Goal: Task Accomplishment & Management: Use online tool/utility

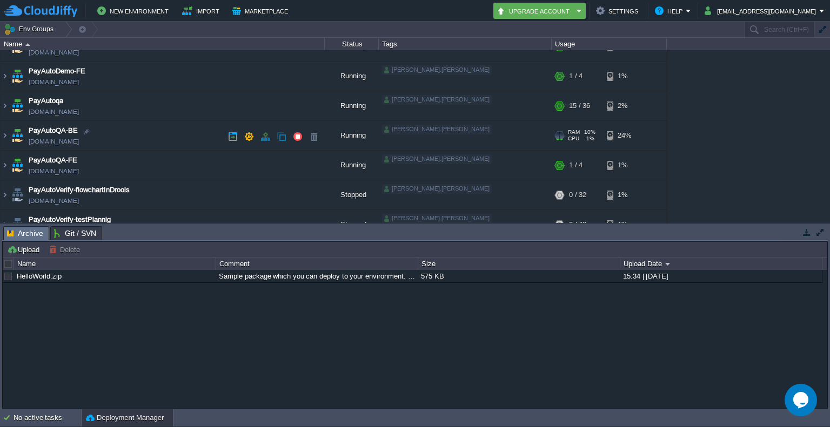
scroll to position [167, 0]
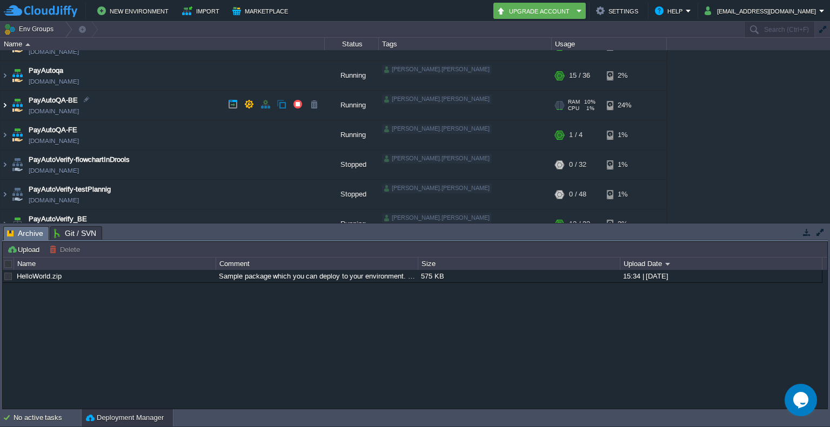
click at [6, 104] on img at bounding box center [5, 105] width 9 height 29
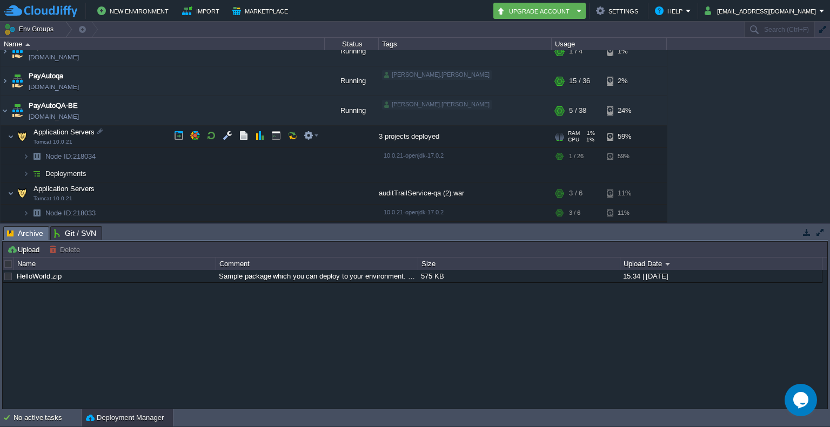
scroll to position [162, 0]
click at [26, 169] on img at bounding box center [26, 173] width 6 height 17
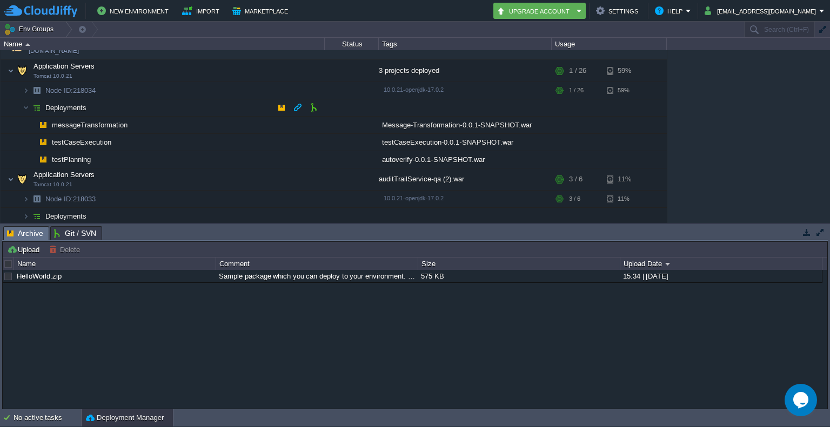
scroll to position [226, 0]
click at [225, 72] on button "button" at bounding box center [228, 71] width 10 height 10
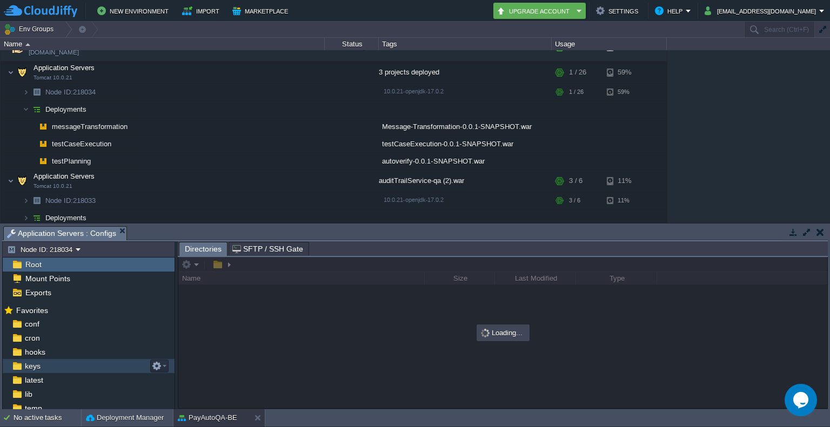
scroll to position [31, 0]
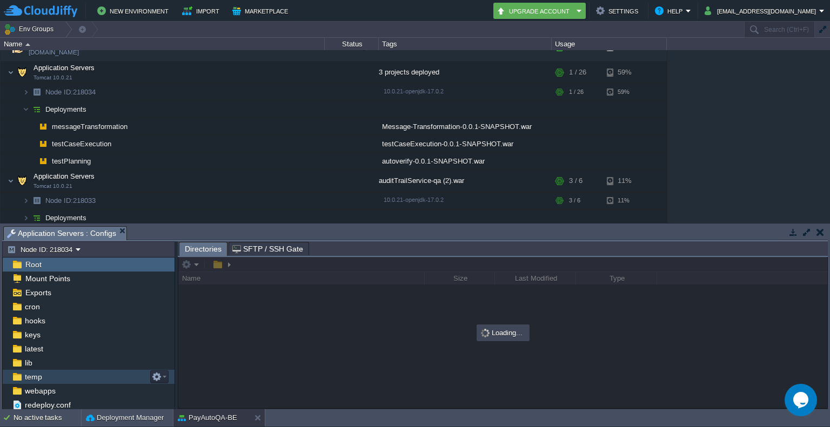
click at [37, 376] on span "temp" at bounding box center [33, 377] width 21 height 10
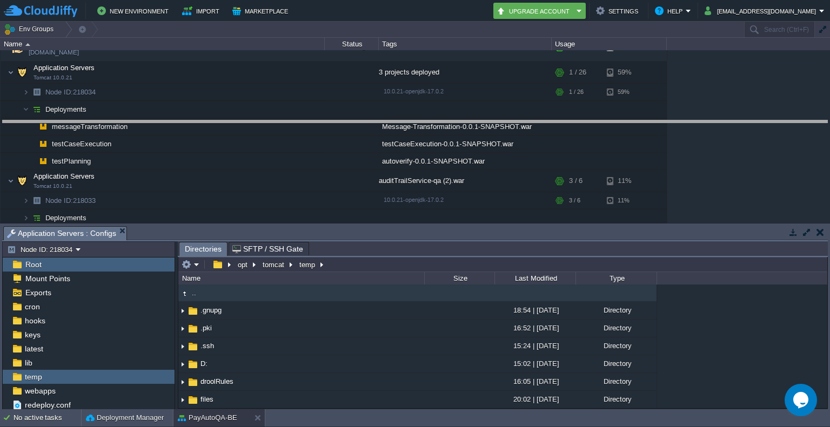
drag, startPoint x: 538, startPoint y: 240, endPoint x: 542, endPoint y: 131, distance: 109.2
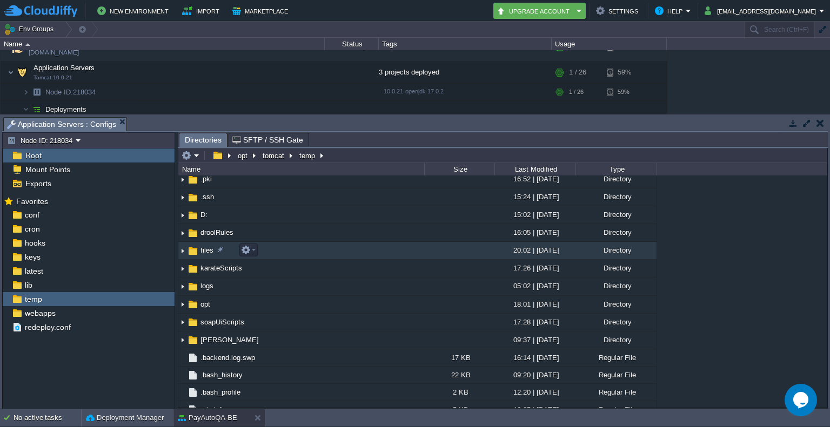
scroll to position [36, 0]
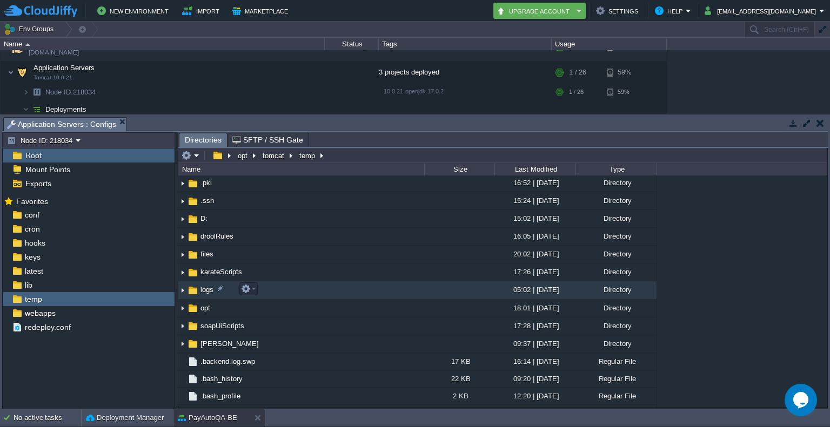
click at [182, 291] on img at bounding box center [182, 291] width 9 height 17
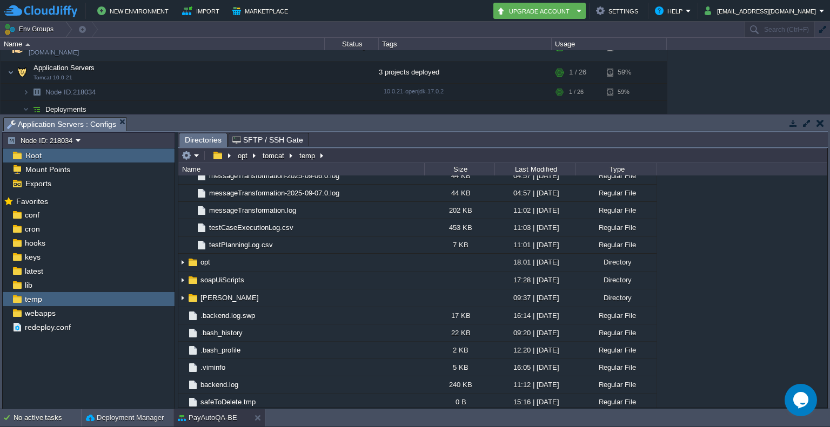
scroll to position [1403, 0]
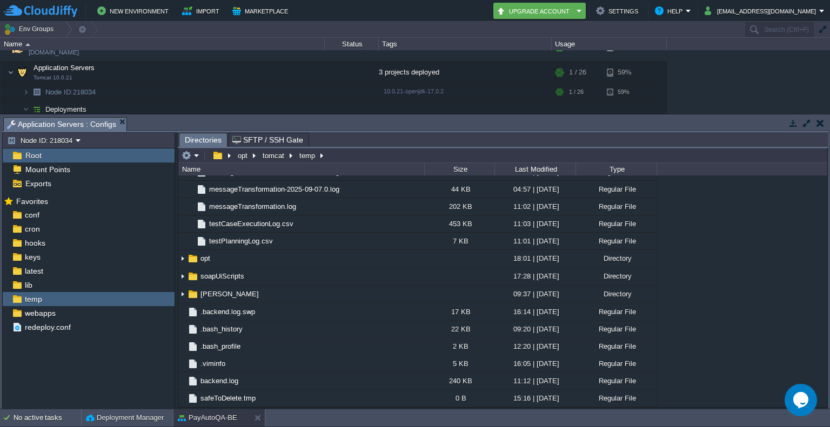
drag, startPoint x: 824, startPoint y: 229, endPoint x: 31, endPoint y: 8, distance: 823.4
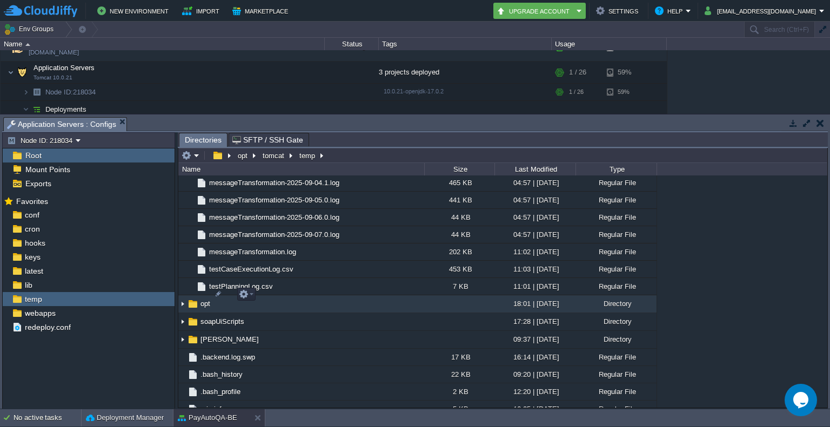
scroll to position [1355, 0]
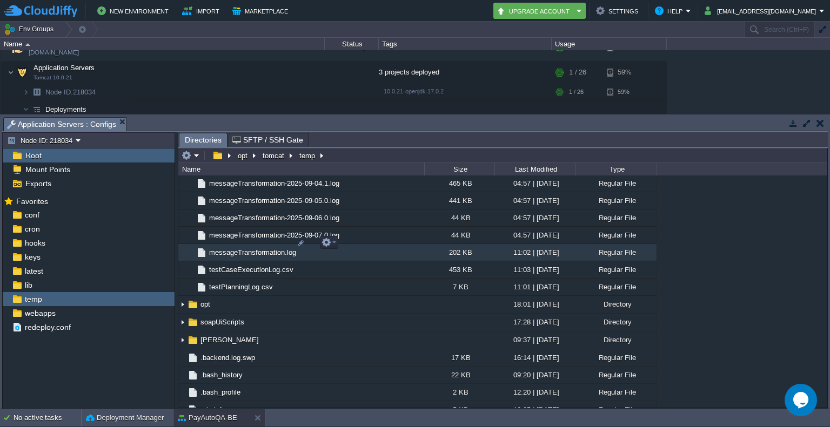
click at [257, 248] on span "messageTransformation.log" at bounding box center [252, 252] width 90 height 9
click at [200, 137] on span "Directories" at bounding box center [203, 140] width 37 height 14
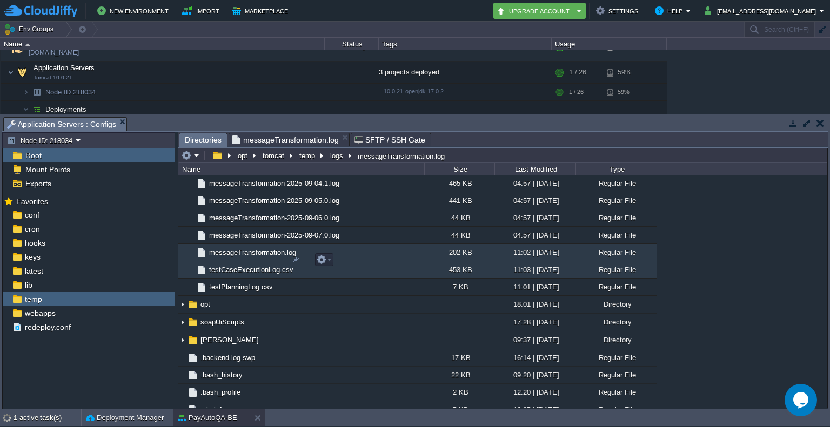
click at [240, 265] on span "testCaseExecutionLog.csv" at bounding box center [251, 269] width 88 height 9
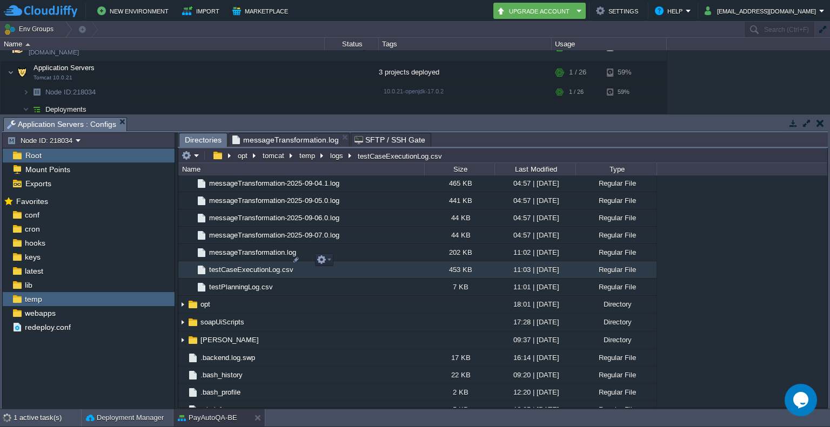
click at [240, 265] on span "testCaseExecutionLog.csv" at bounding box center [251, 269] width 88 height 9
click at [212, 142] on span "Directories" at bounding box center [203, 140] width 37 height 14
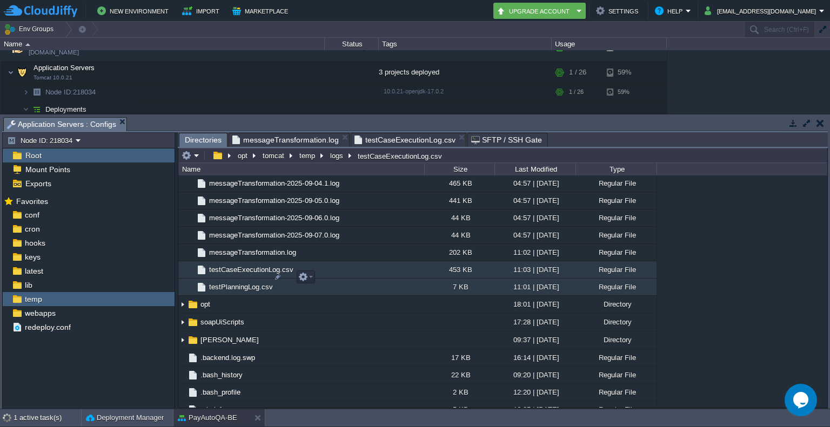
click at [244, 283] on span "testPlanningLog.csv" at bounding box center [240, 287] width 67 height 9
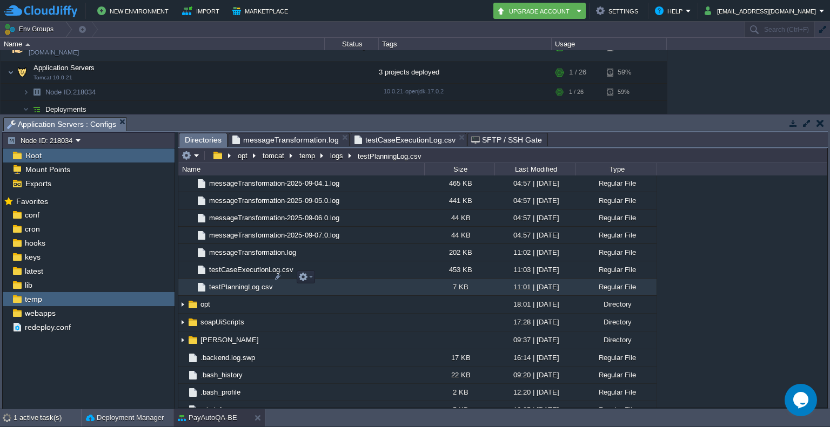
click at [244, 283] on span "testPlanningLog.csv" at bounding box center [240, 287] width 67 height 9
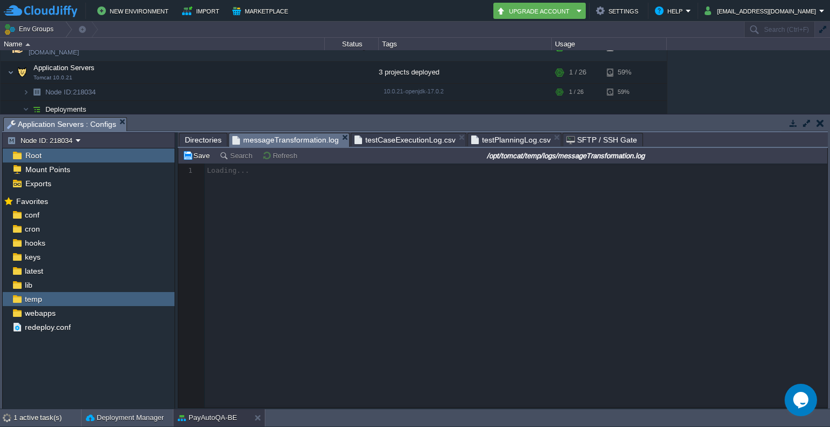
click at [300, 137] on span "messageTransformation.log" at bounding box center [285, 140] width 106 height 14
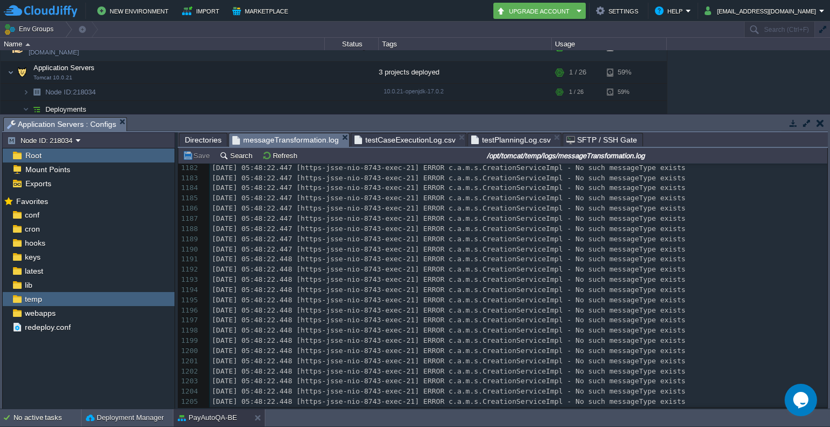
scroll to position [0, 0]
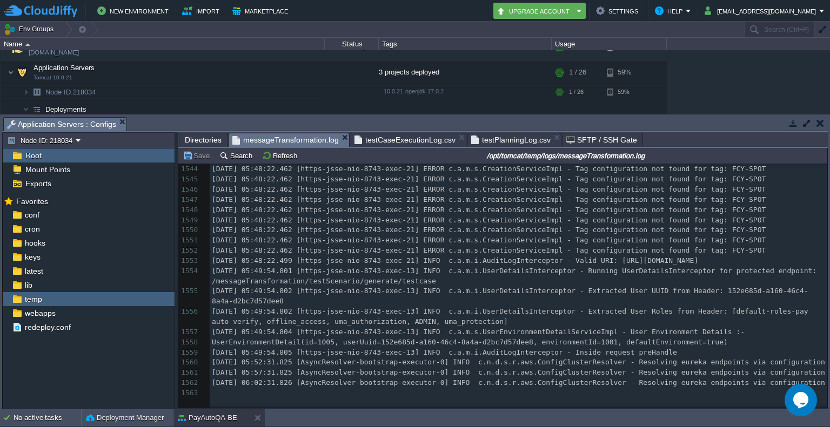
drag, startPoint x: 826, startPoint y: 170, endPoint x: 29, endPoint y: 22, distance: 810.6
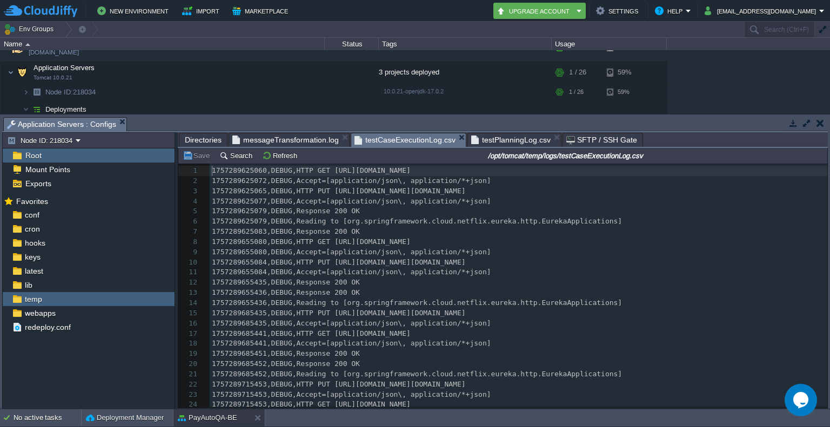
scroll to position [3, 0]
click at [380, 140] on span "testCaseExecutionLog.csv" at bounding box center [404, 140] width 101 height 14
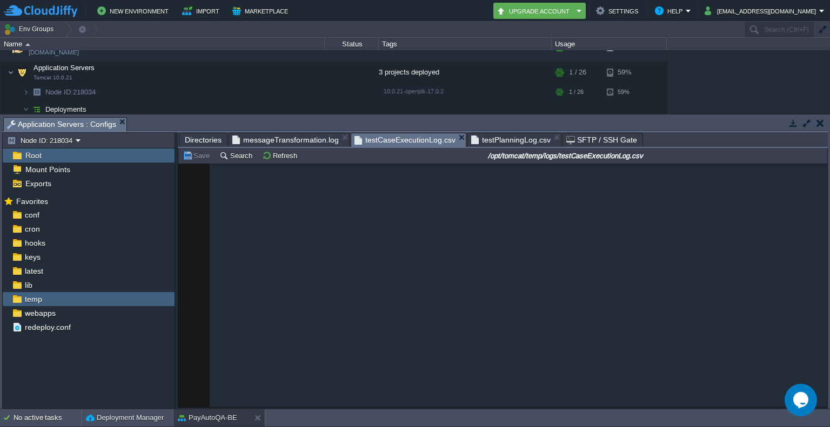
scroll to position [56713, 0]
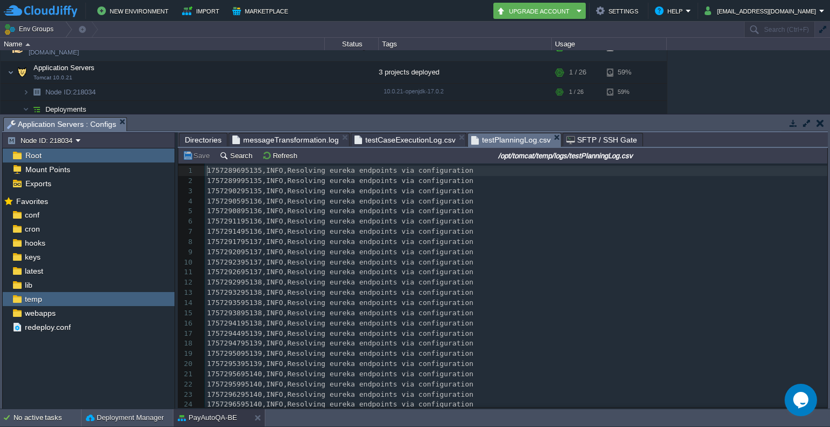
click at [508, 140] on span "testPlanningLog.csv" at bounding box center [510, 140] width 79 height 14
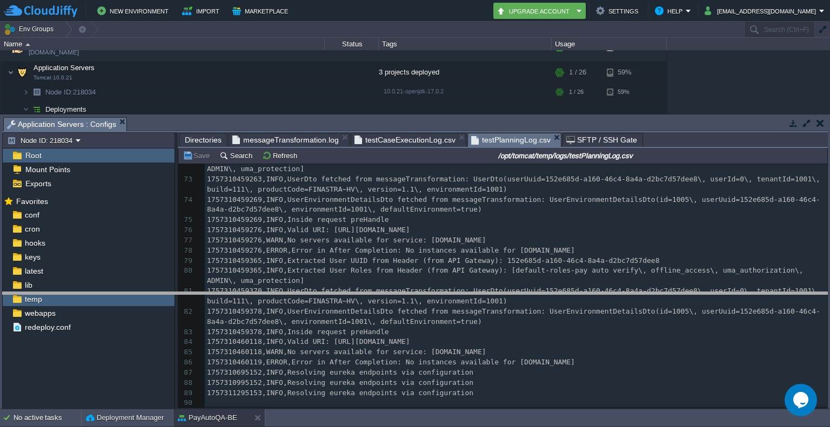
drag, startPoint x: 387, startPoint y: 125, endPoint x: 398, endPoint y: 297, distance: 172.1
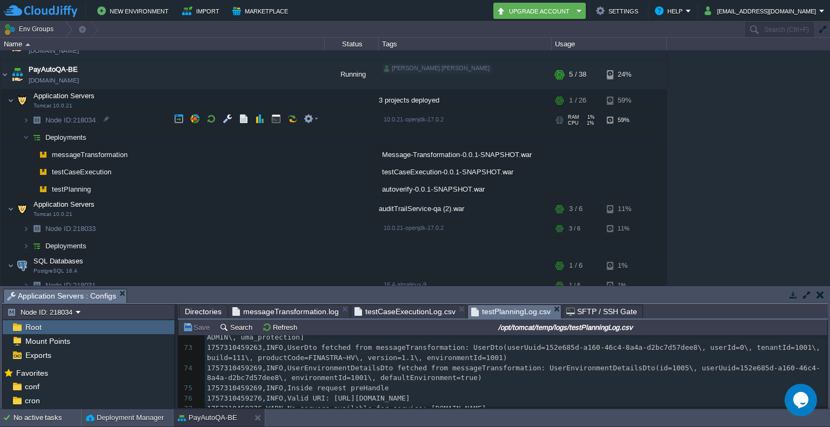
scroll to position [162, 0]
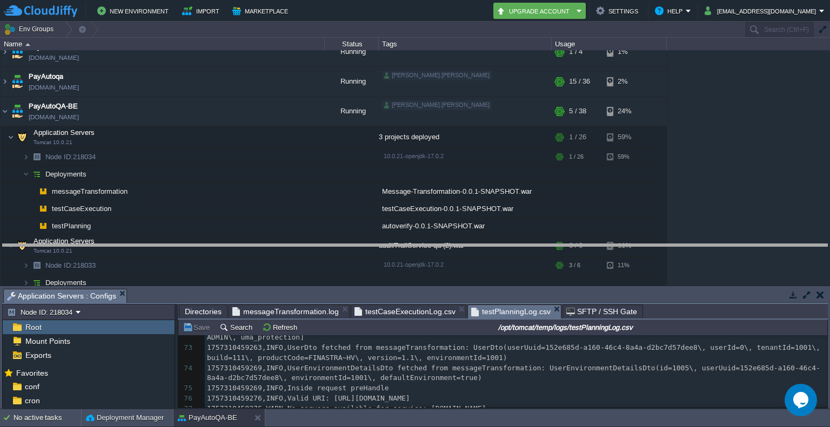
drag, startPoint x: 354, startPoint y: 292, endPoint x: 372, endPoint y: 248, distance: 47.8
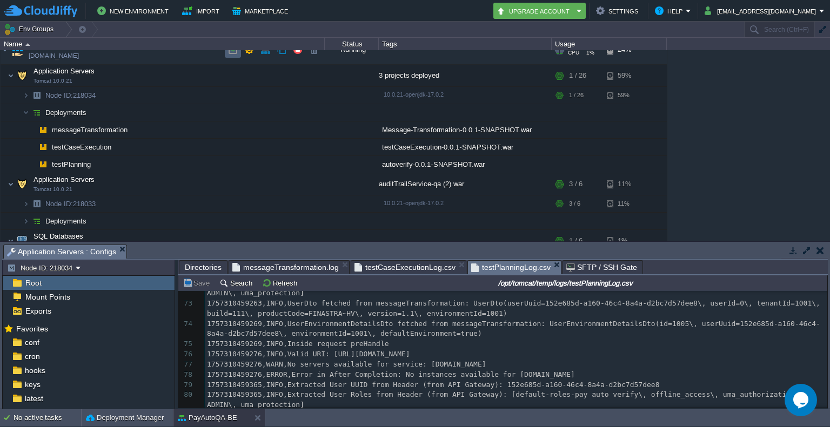
scroll to position [178, 0]
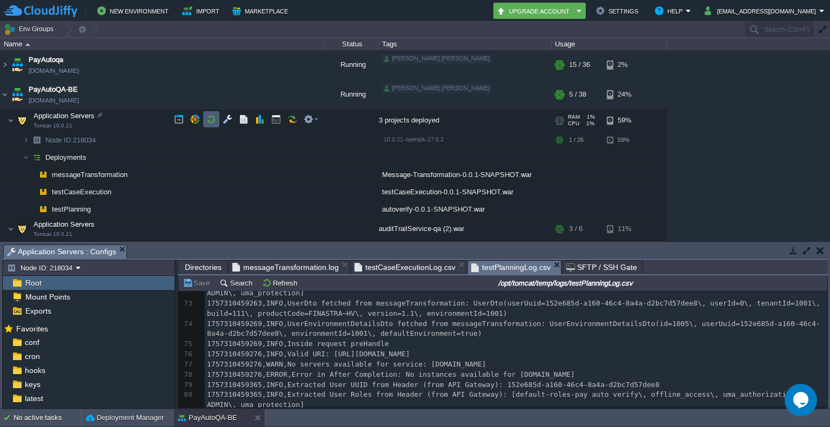
click at [216, 118] on td at bounding box center [211, 119] width 16 height 16
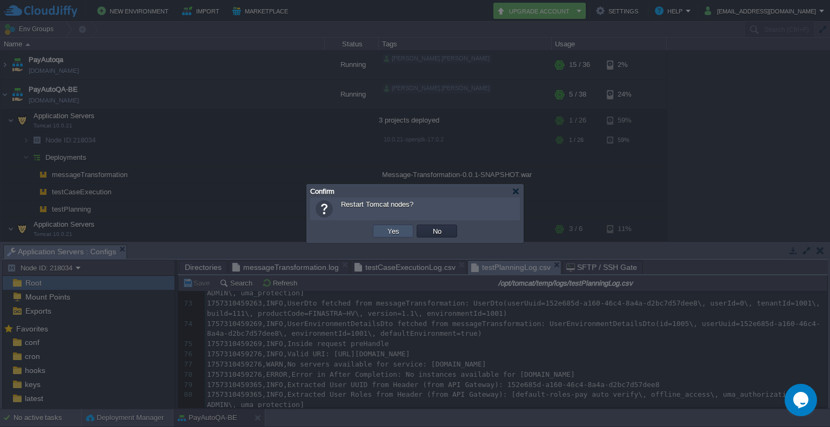
click at [391, 236] on button "Yes" at bounding box center [393, 231] width 18 height 10
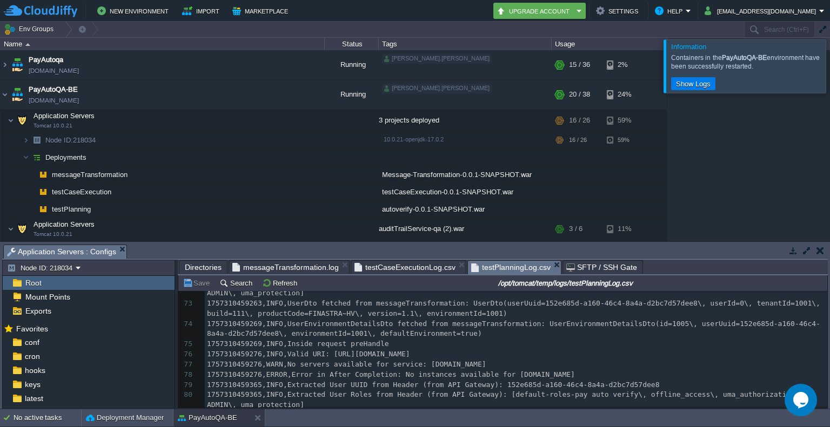
click at [829, 59] on div at bounding box center [843, 65] width 0 height 53
